Goal: Answer question/provide support

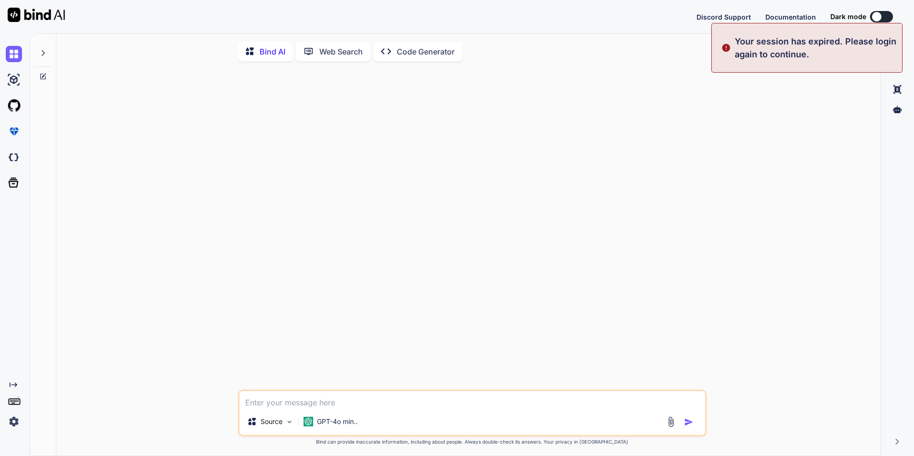
type textarea "x"
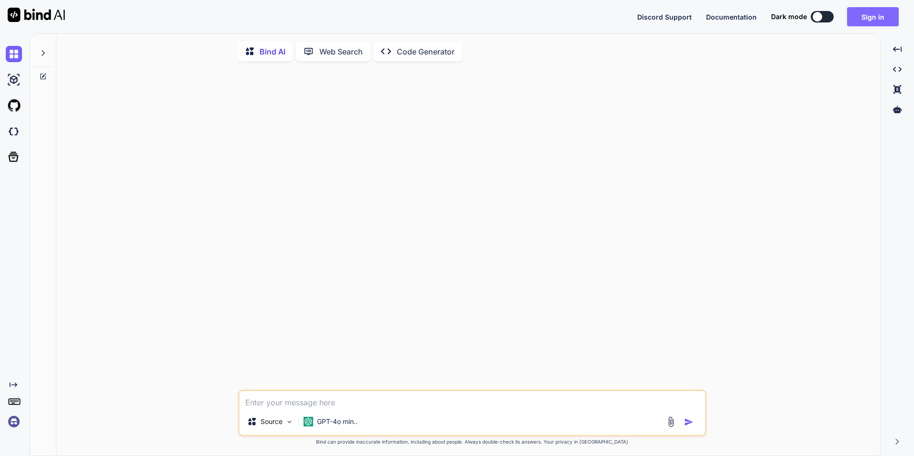
click at [868, 17] on button "Sign in" at bounding box center [873, 16] width 52 height 19
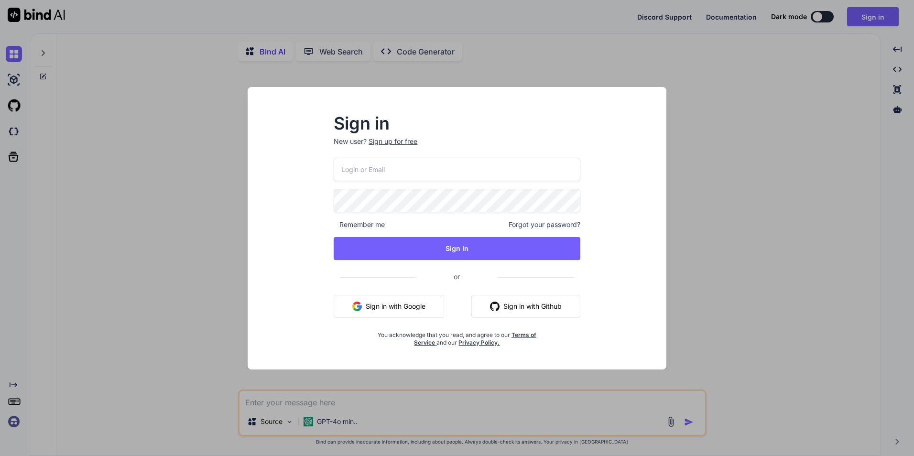
type input "[EMAIL_ADDRESS][DOMAIN_NAME]"
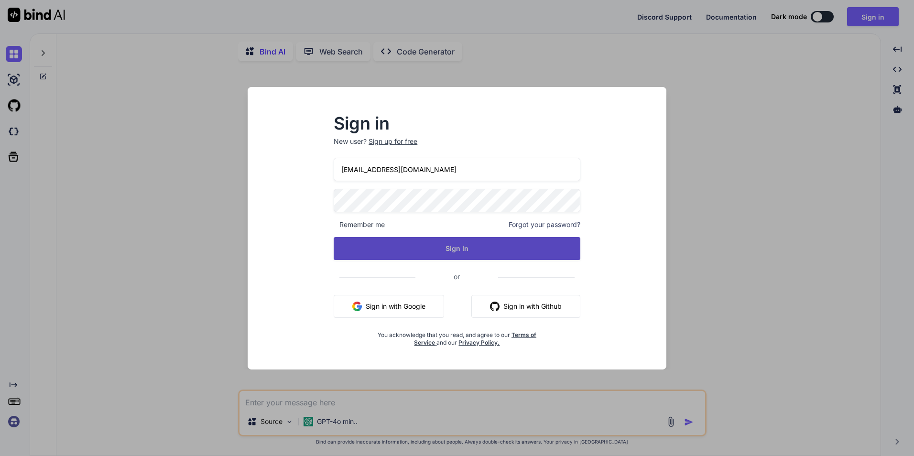
click at [464, 251] on button "Sign In" at bounding box center [457, 248] width 247 height 23
click at [470, 250] on button "Sign In" at bounding box center [457, 248] width 247 height 23
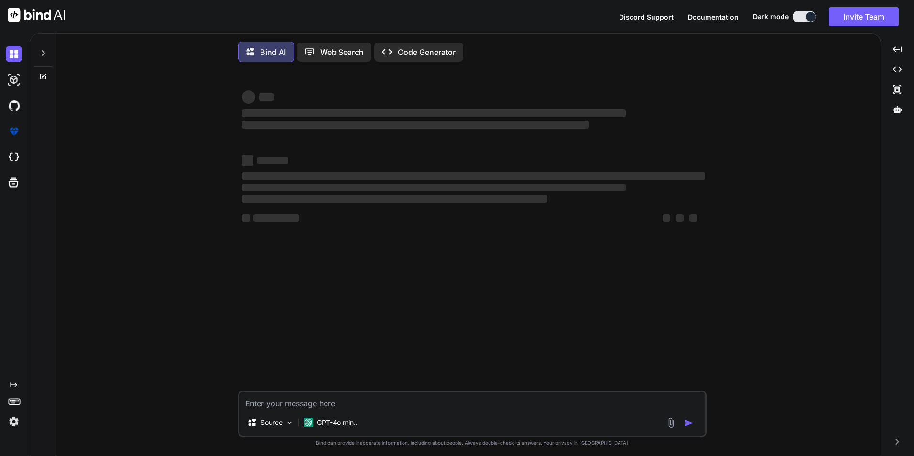
click at [287, 403] on textarea at bounding box center [473, 400] width 466 height 17
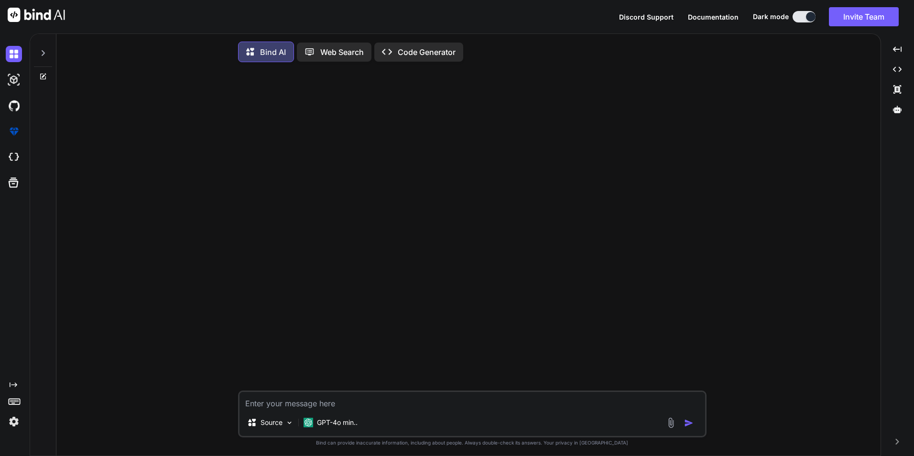
paste textarea "Hi Sir, Install all dependencies application (Node.js and Angular and MongoDB) …"
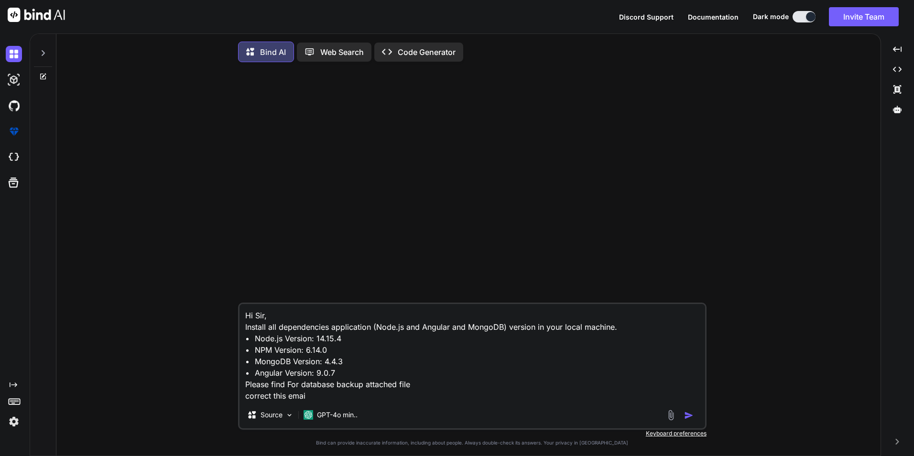
type textarea "Hi Sir, Install all dependencies application (Node.js and Angular and MongoDB) …"
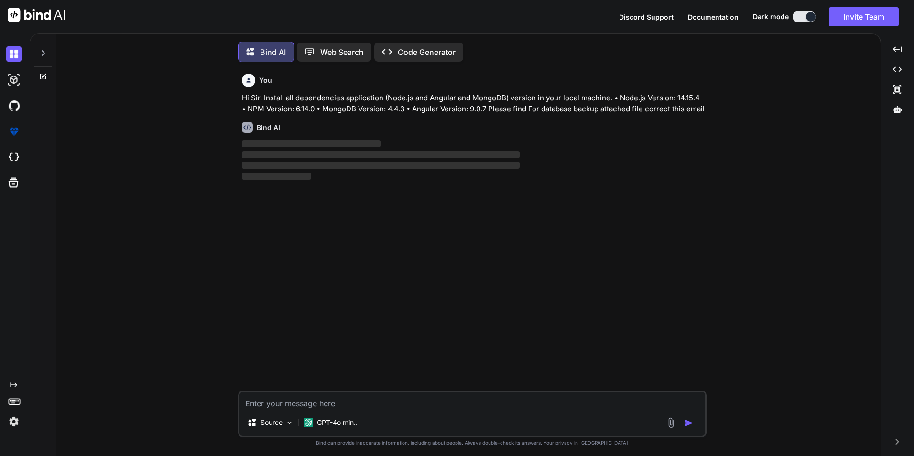
scroll to position [5, 0]
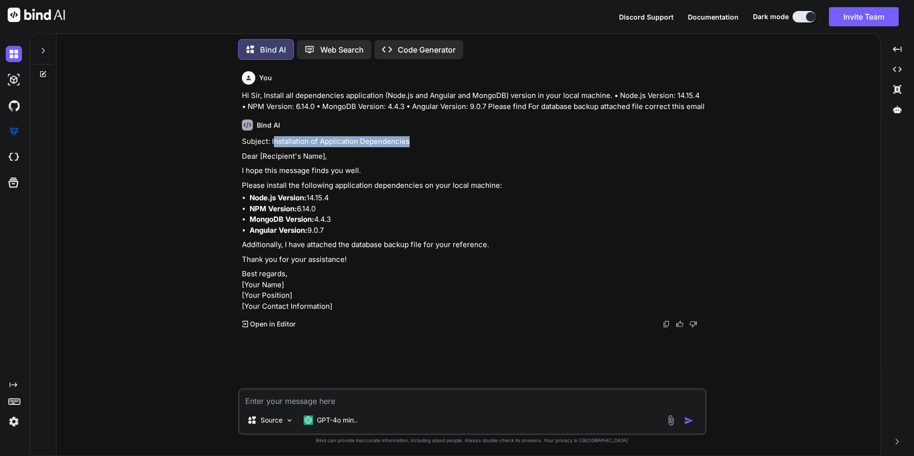
drag, startPoint x: 411, startPoint y: 151, endPoint x: 273, endPoint y: 150, distance: 138.2
click at [273, 147] on p "Subject: Installation of Application Dependencies" at bounding box center [473, 141] width 463 height 11
copy p "nstallation of Application Dependencies"
click at [539, 265] on p "Thank you for your assistance!" at bounding box center [473, 259] width 463 height 11
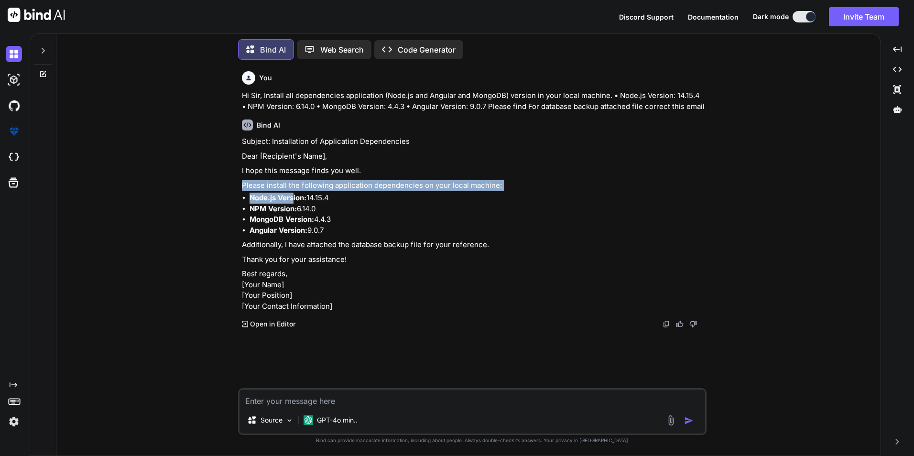
drag, startPoint x: 242, startPoint y: 195, endPoint x: 295, endPoint y: 209, distance: 55.1
click at [295, 209] on div "Subject: Installation of Application Dependencies Dear [Recipient's Name], I ho…" at bounding box center [473, 224] width 463 height 176
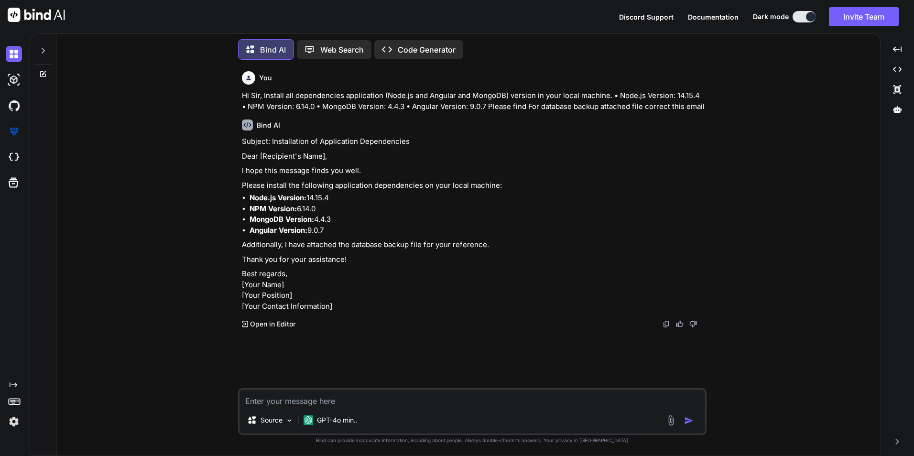
click at [453, 225] on li "MongoDB Version: 4.4.3" at bounding box center [477, 219] width 455 height 11
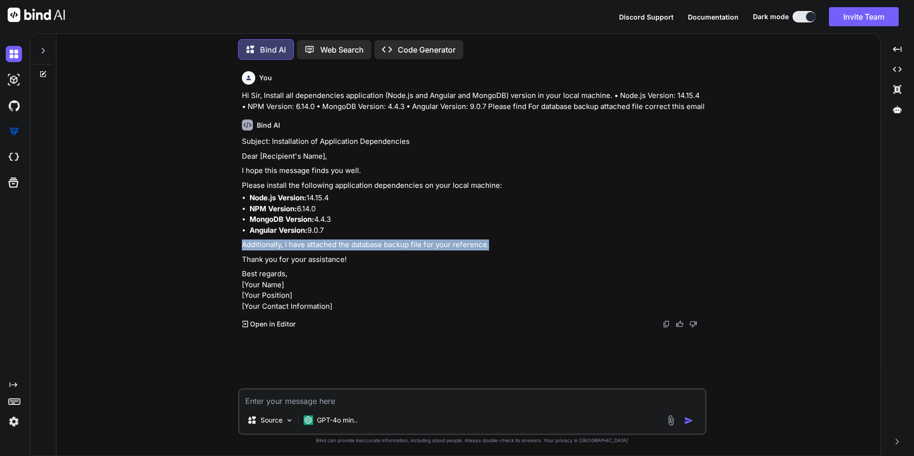
drag, startPoint x: 489, startPoint y: 254, endPoint x: 238, endPoint y: 258, distance: 251.6
click at [238, 258] on div "You Hi Sir, Install all dependencies application (Node.js and Angular and Mongo…" at bounding box center [472, 261] width 469 height 388
copy p "Additionally, I have attached the database backup file for your reference."
